Goal: Information Seeking & Learning: Learn about a topic

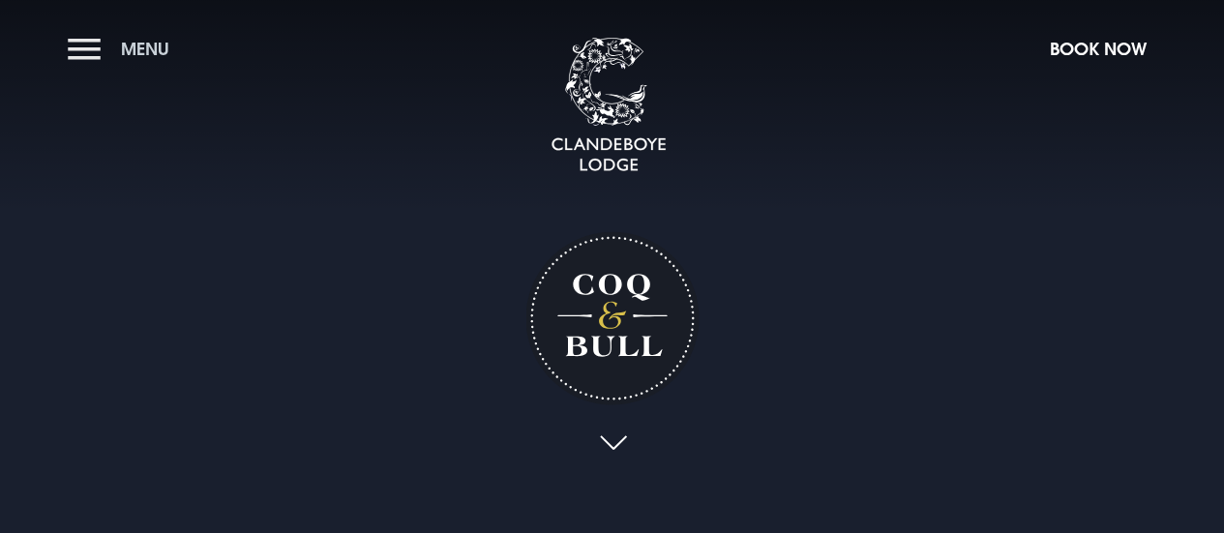
click at [85, 44] on button "Menu" at bounding box center [123, 49] width 111 height 42
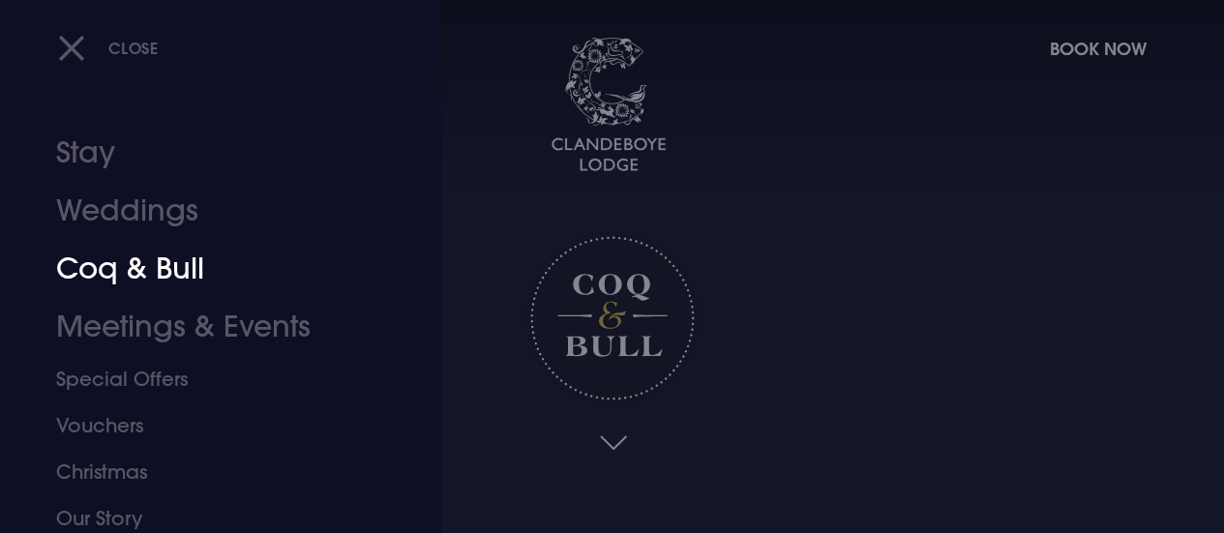
click at [150, 281] on link "Coq & Bull" at bounding box center [207, 269] width 303 height 58
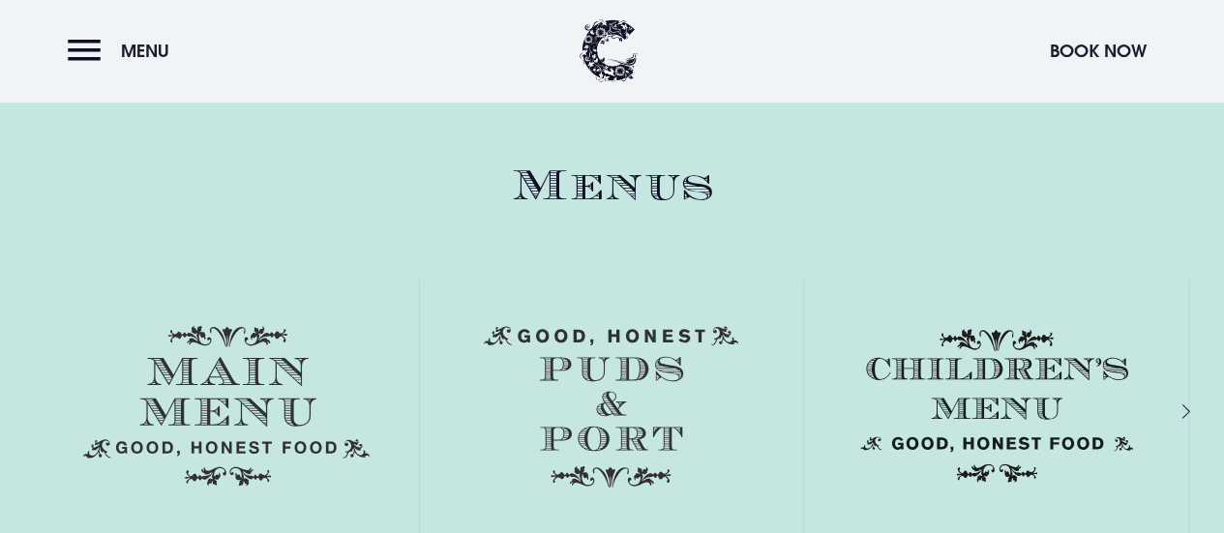
scroll to position [2612, 0]
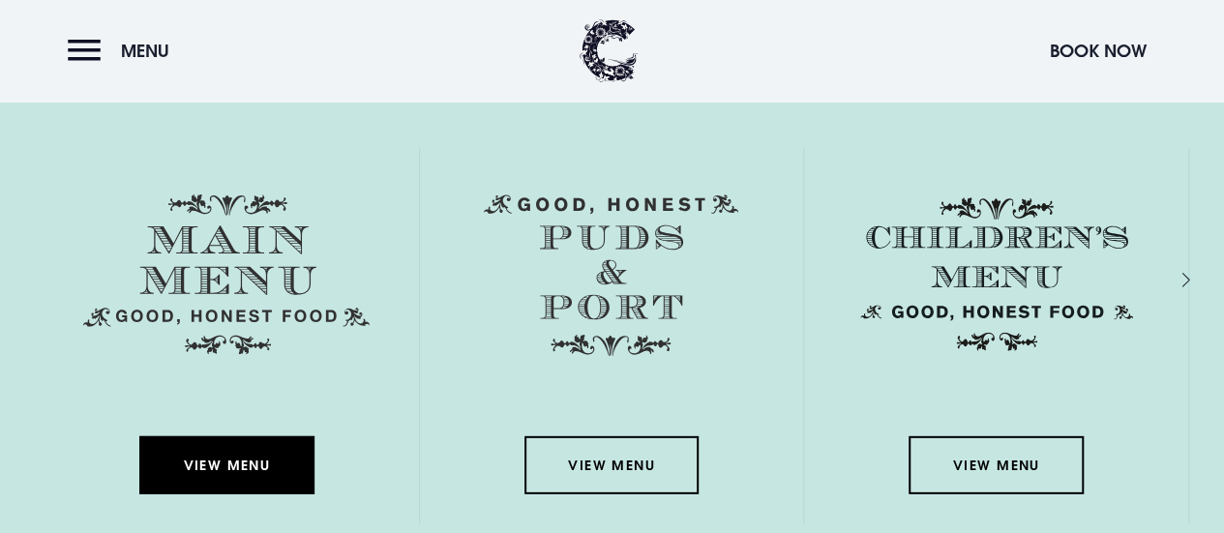
click at [257, 465] on link "View Menu" at bounding box center [226, 465] width 174 height 58
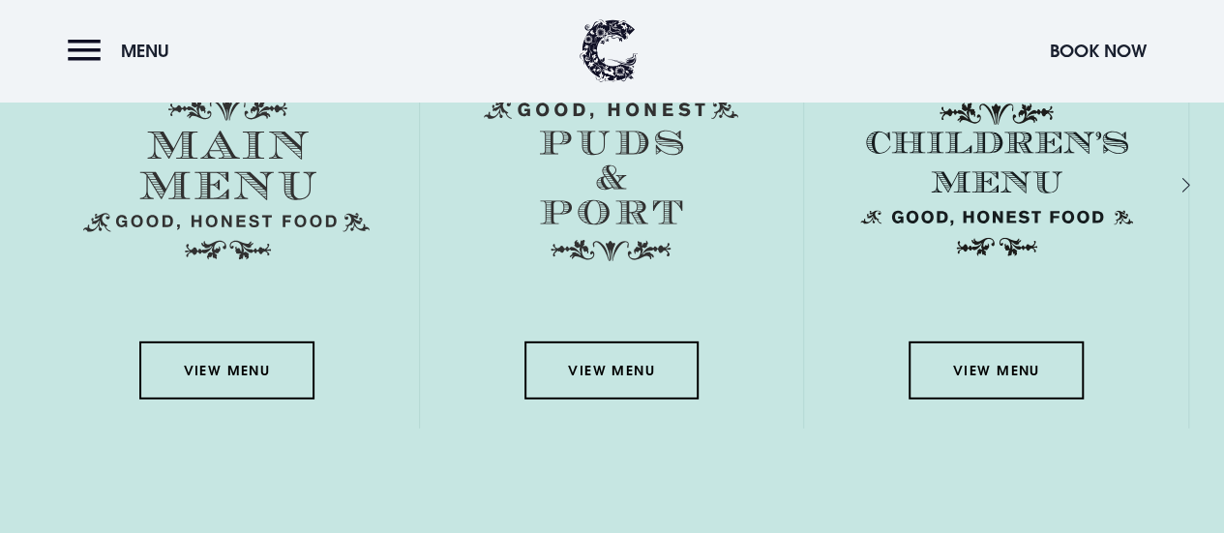
scroll to position [2806, 0]
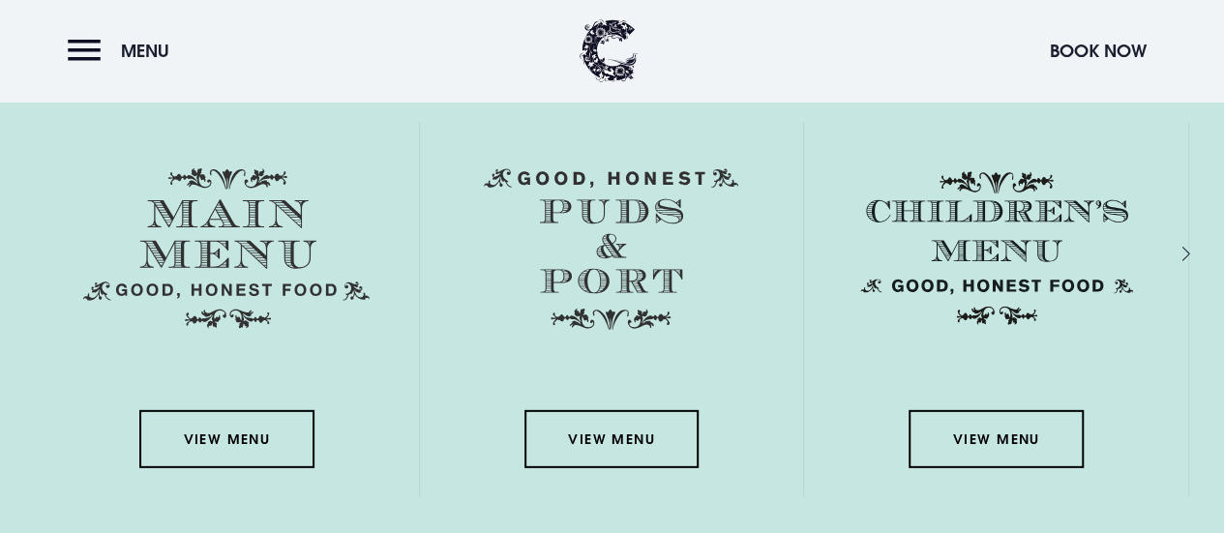
scroll to position [2612, 0]
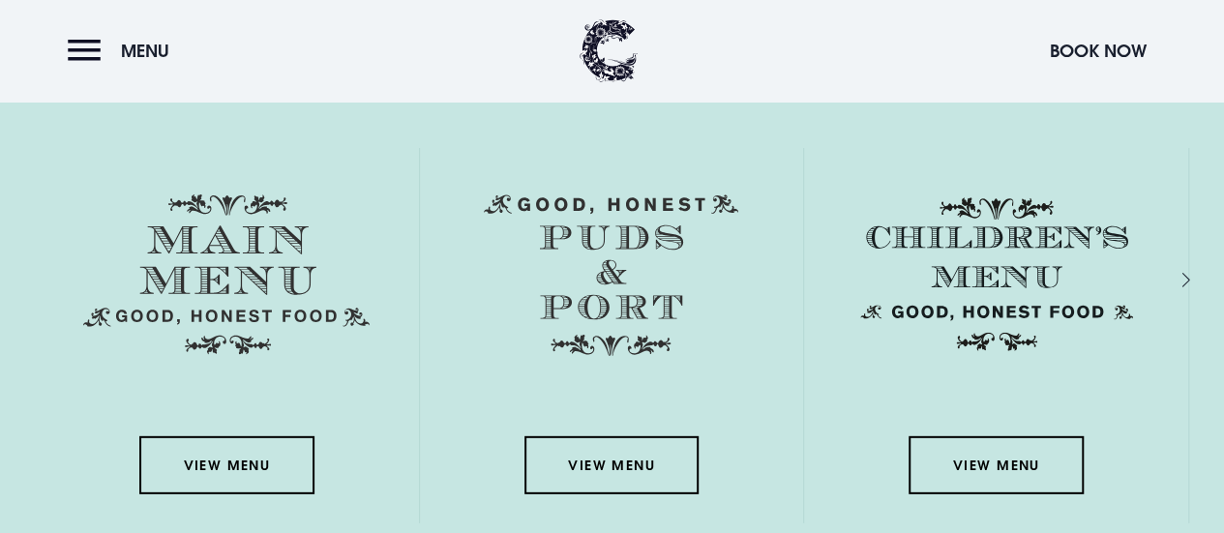
click at [1175, 275] on div "Next slide" at bounding box center [1165, 279] width 18 height 28
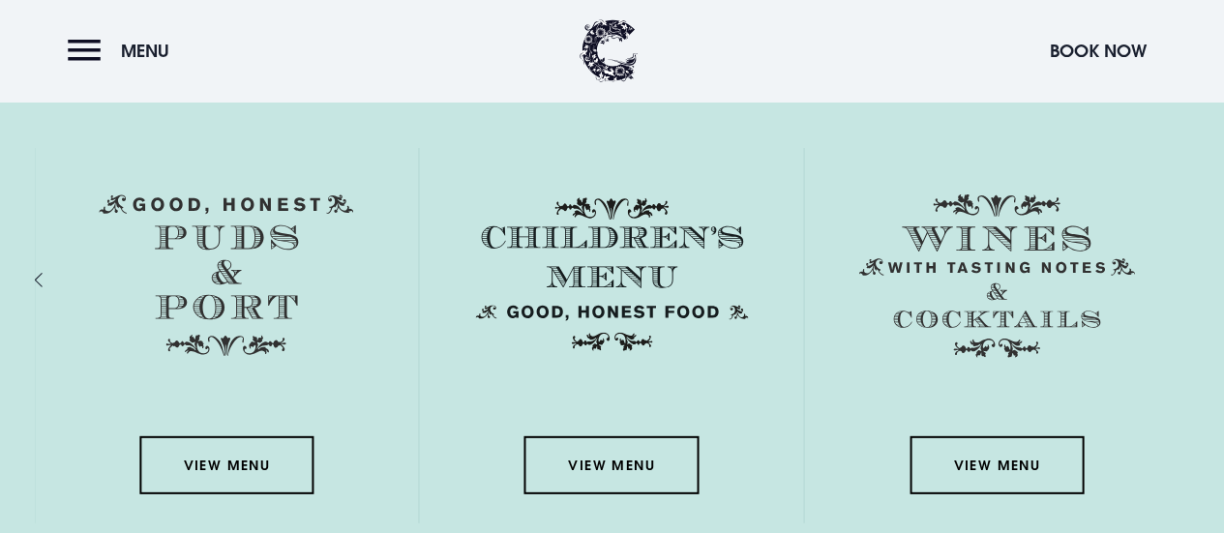
click at [1185, 275] on div "View Menu" at bounding box center [996, 335] width 385 height 375
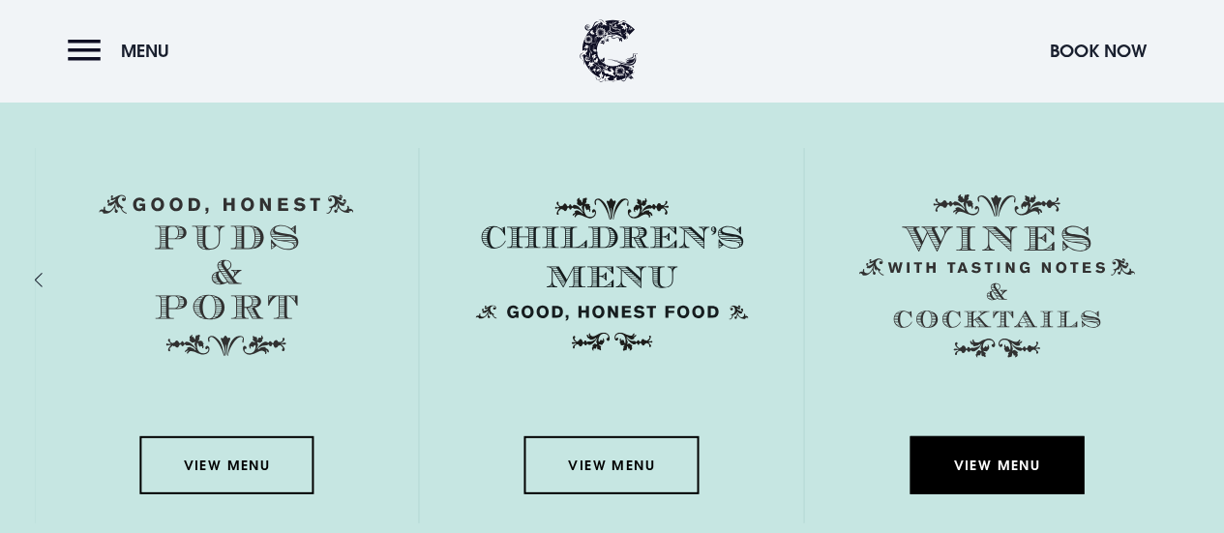
click at [970, 445] on link "View Menu" at bounding box center [996, 465] width 174 height 58
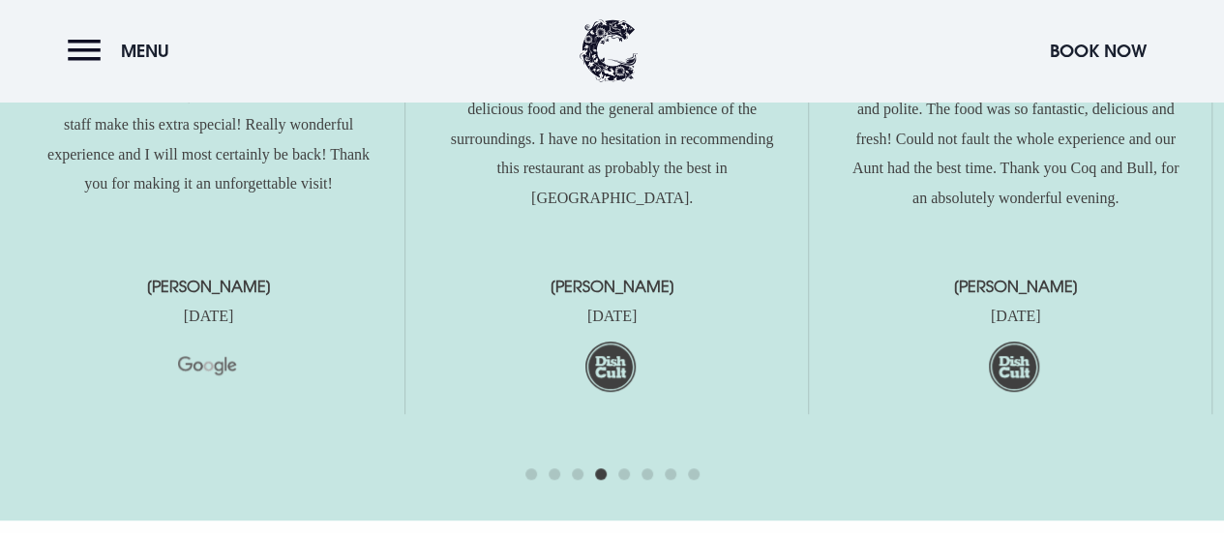
scroll to position [4257, 0]
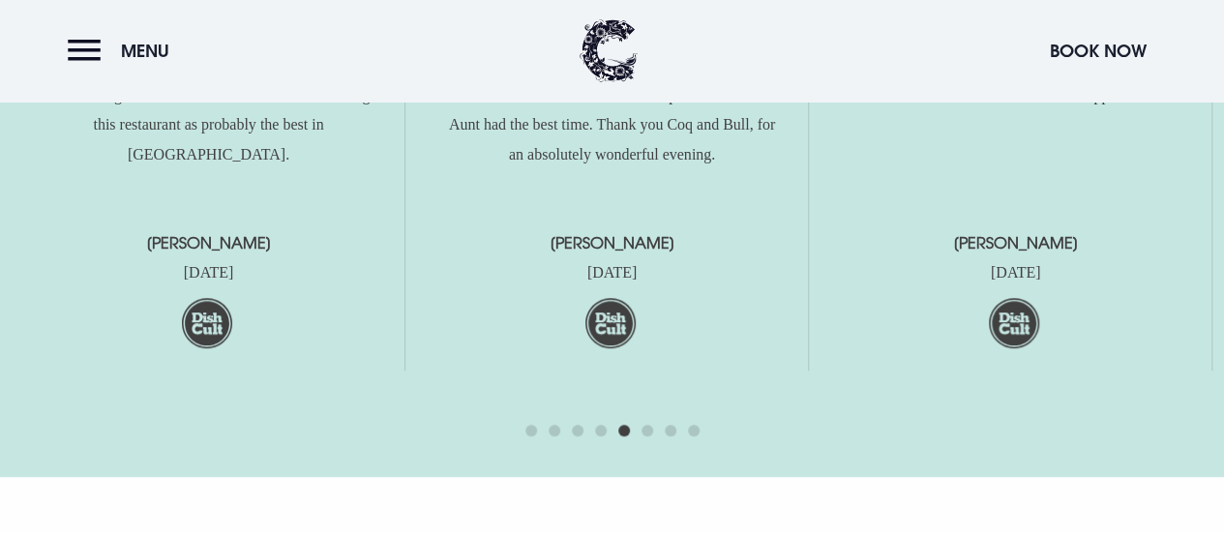
click at [530, 432] on span "Go to slide 1" at bounding box center [531, 431] width 12 height 12
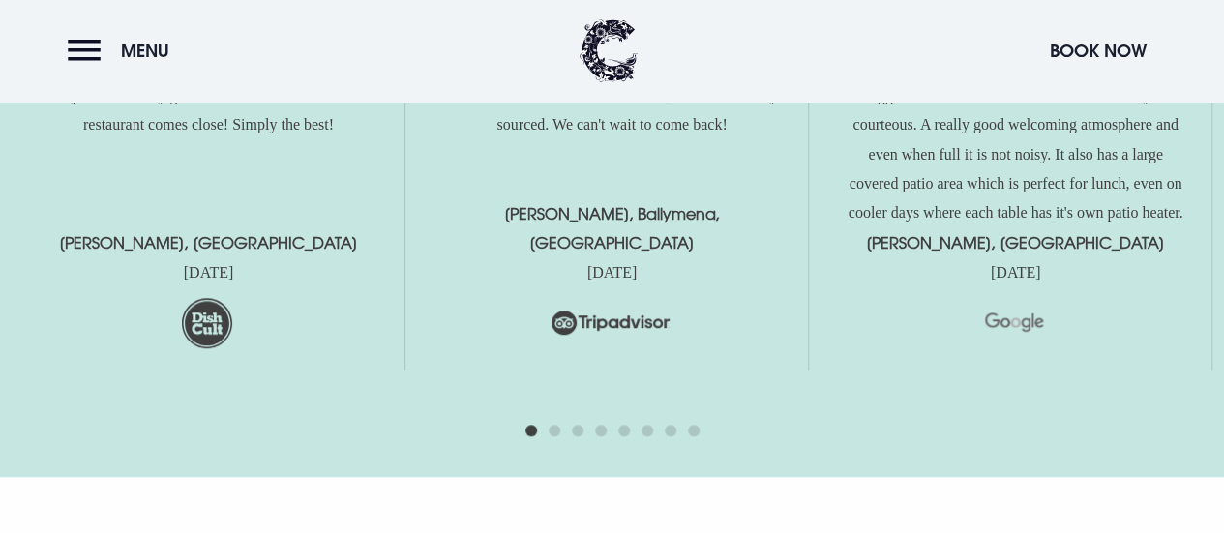
click at [557, 431] on span "Go to slide 2" at bounding box center [555, 431] width 12 height 12
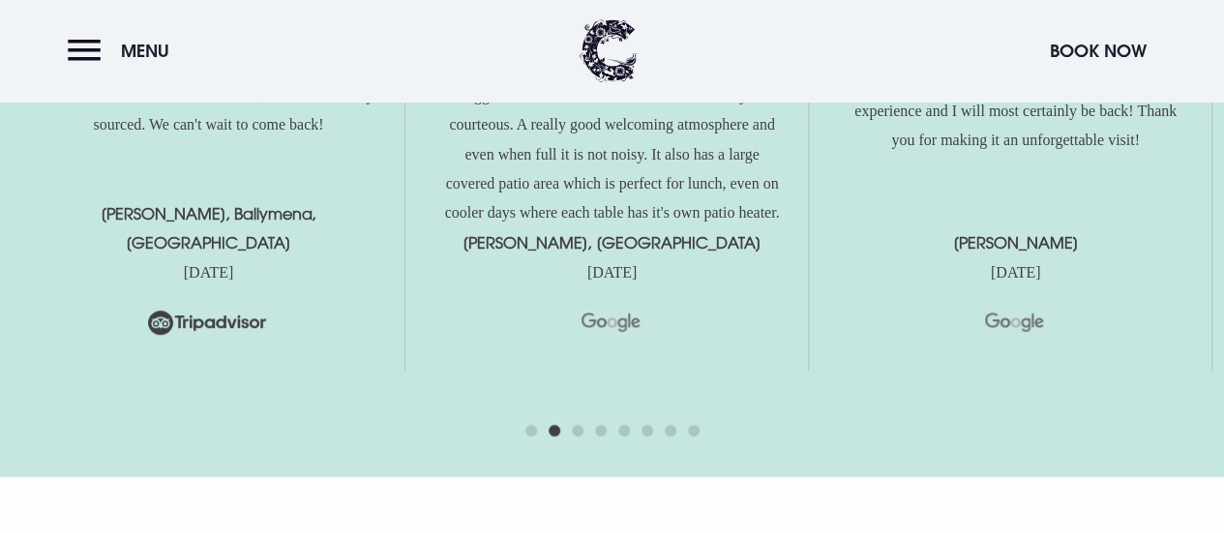
click at [569, 429] on div at bounding box center [612, 430] width 174 height 23
click at [570, 428] on div at bounding box center [612, 430] width 174 height 23
click at [575, 434] on span "Go to slide 3" at bounding box center [578, 431] width 12 height 12
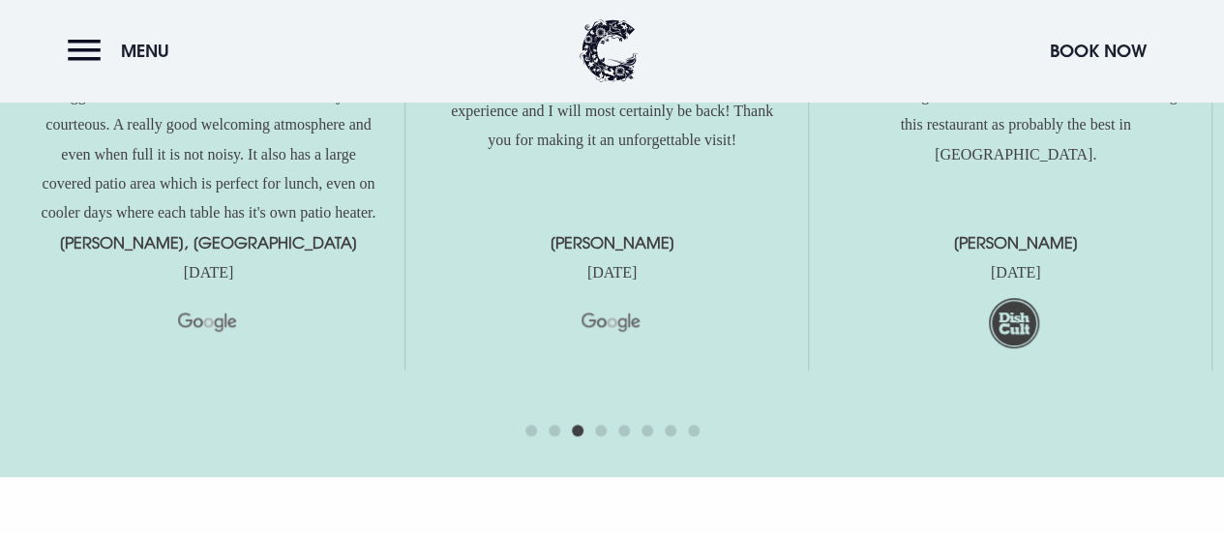
click at [602, 431] on span "Go to slide 4" at bounding box center [601, 431] width 12 height 12
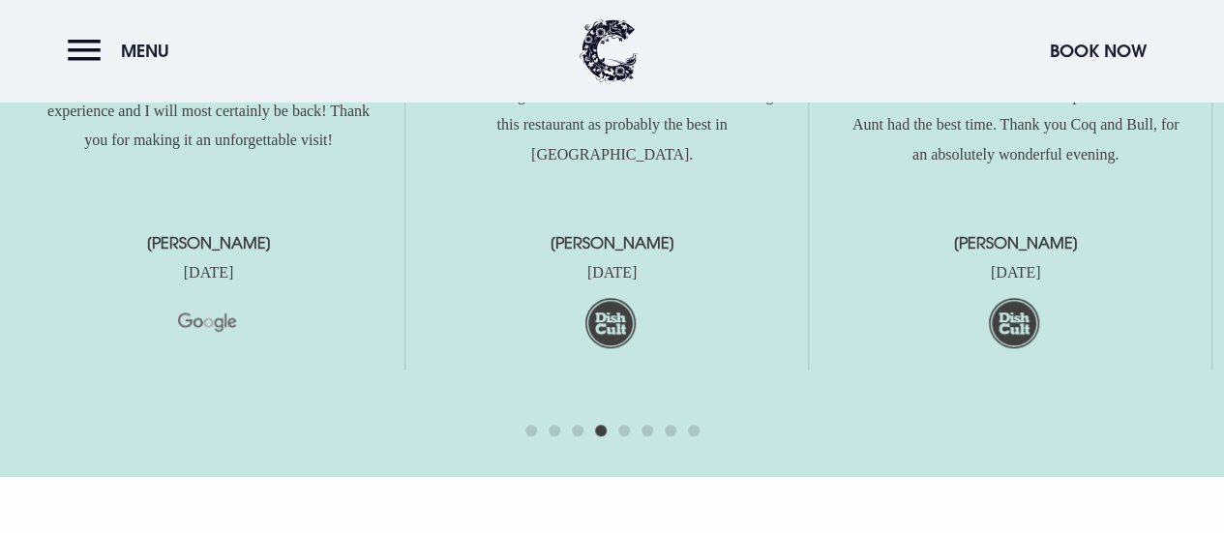
click at [626, 432] on span "Go to slide 5" at bounding box center [624, 431] width 12 height 12
